Goal: Information Seeking & Learning: Learn about a topic

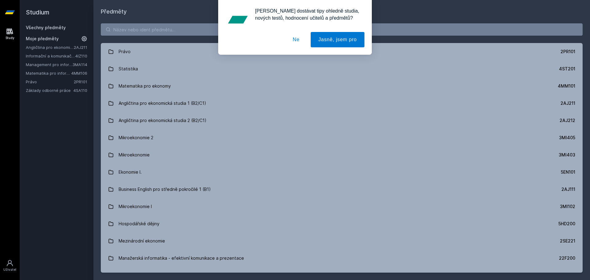
click at [119, 49] on div "[PERSON_NAME] dostávat tipy ohledně studia, nových testů, hodnocení učitelů a p…" at bounding box center [295, 27] width 590 height 55
click at [324, 41] on button "Jasně, jsem pro" at bounding box center [338, 39] width 54 height 15
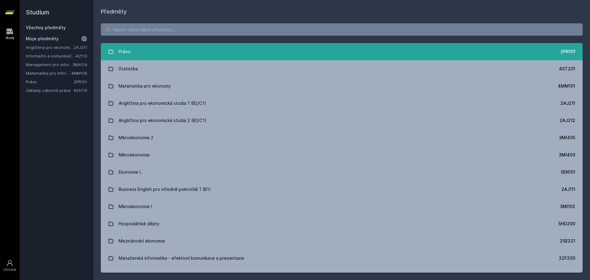
click at [144, 56] on link "Právo 2PR101" at bounding box center [342, 51] width 482 height 17
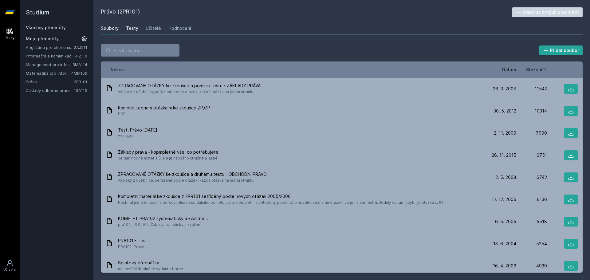
click at [133, 27] on div "Testy" at bounding box center [132, 28] width 12 height 6
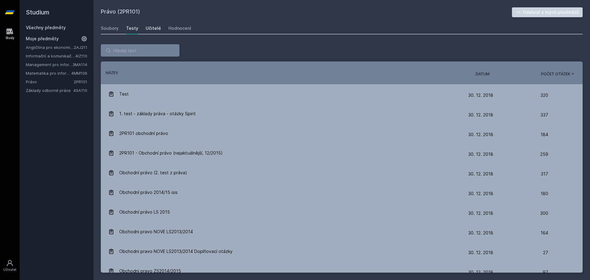
click at [154, 28] on div "Učitelé" at bounding box center [153, 28] width 15 height 6
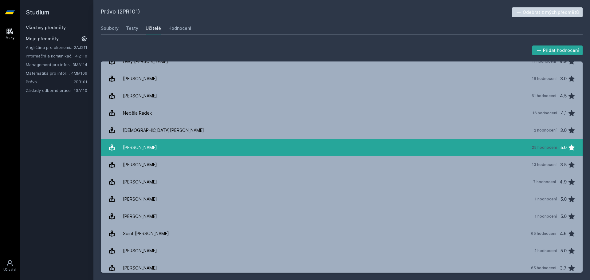
scroll to position [299, 0]
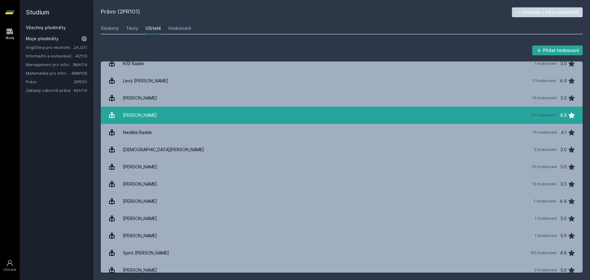
click at [210, 113] on link "[PERSON_NAME] 61 hodnocení 4.5" at bounding box center [342, 115] width 482 height 17
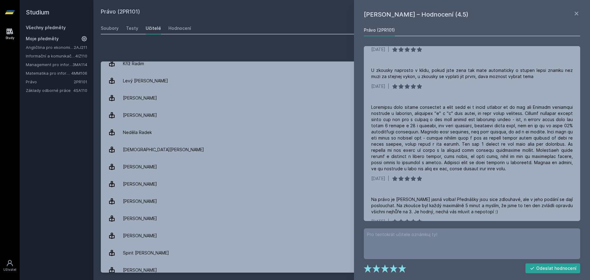
scroll to position [246, 0]
